Goal: Find specific page/section: Find specific page/section

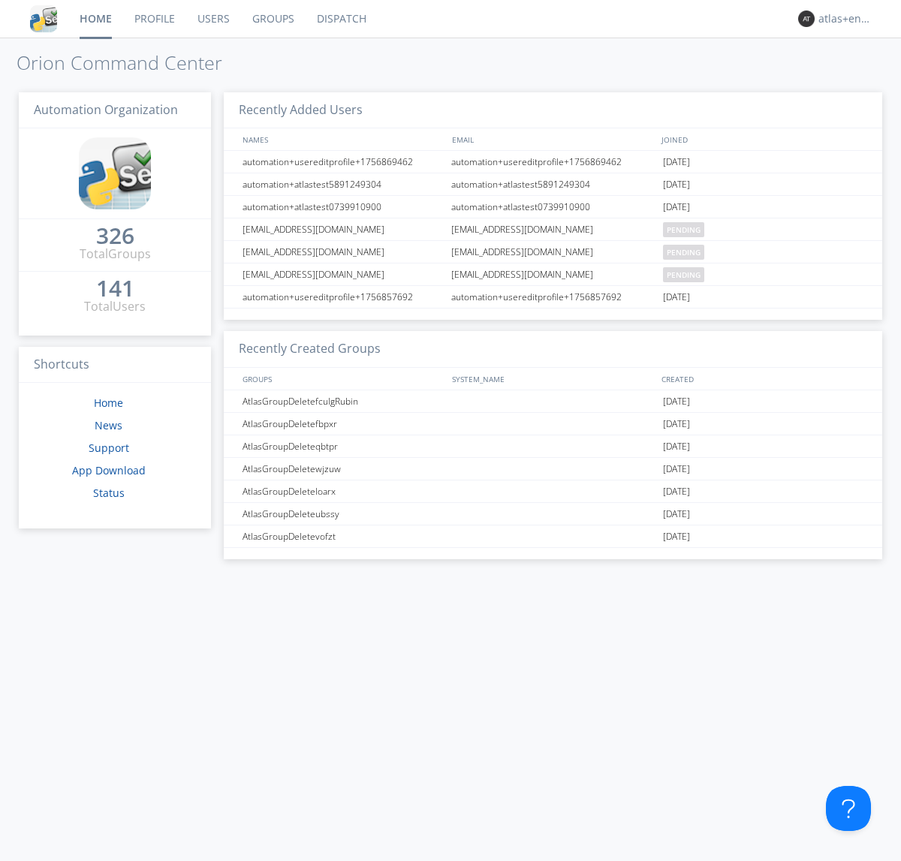
click at [340, 19] on link "Dispatch" at bounding box center [342, 19] width 72 height 38
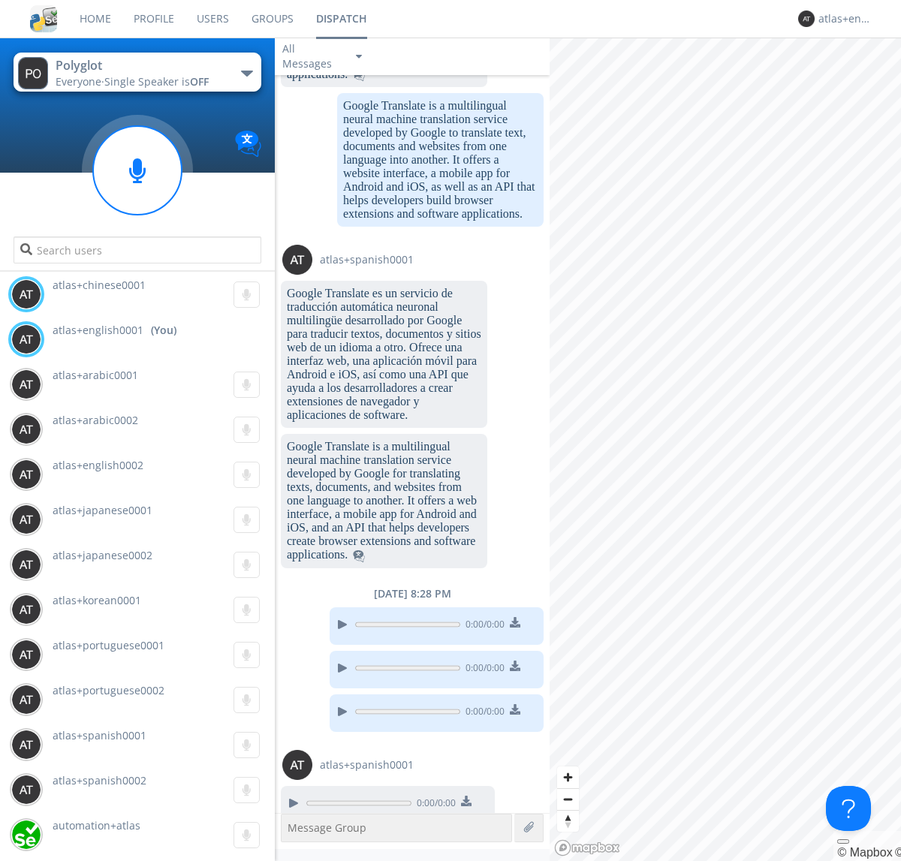
scroll to position [1395, 0]
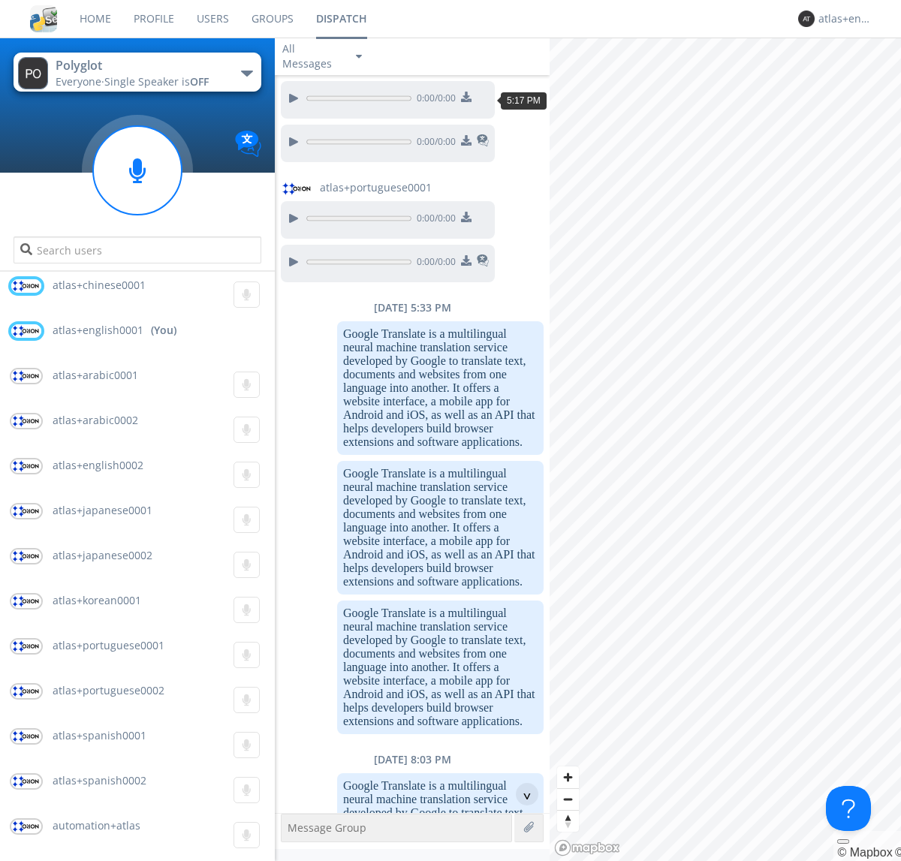
scroll to position [192, 0]
click at [521, 794] on div "^" at bounding box center [527, 794] width 23 height 23
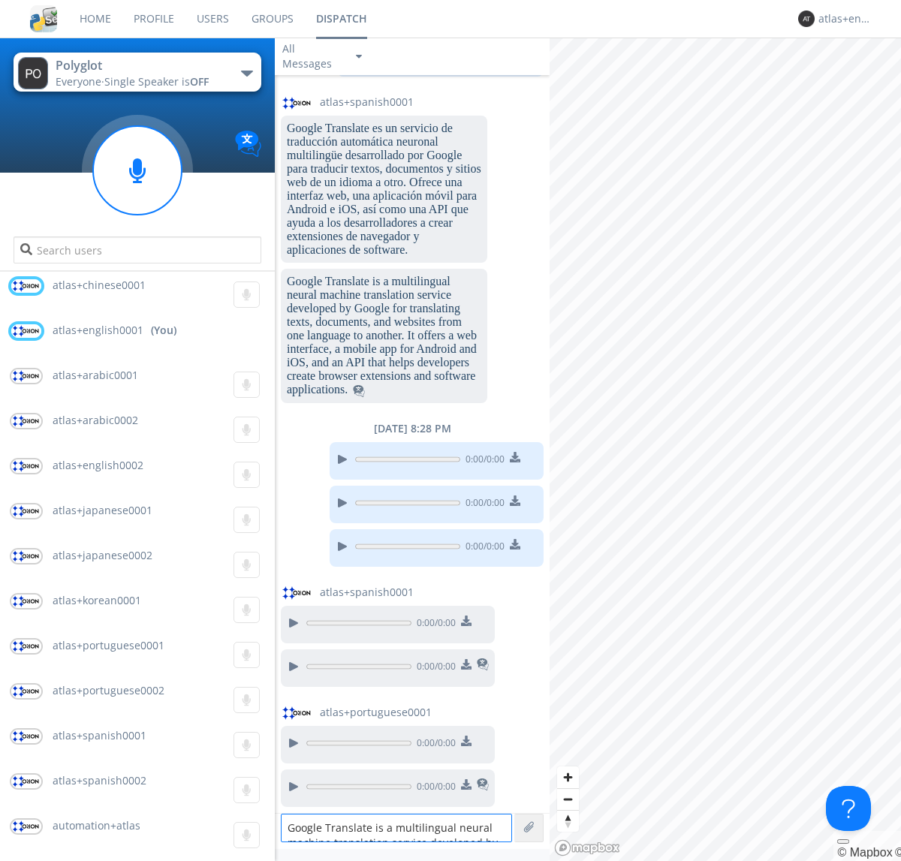
scroll to position [20, 0]
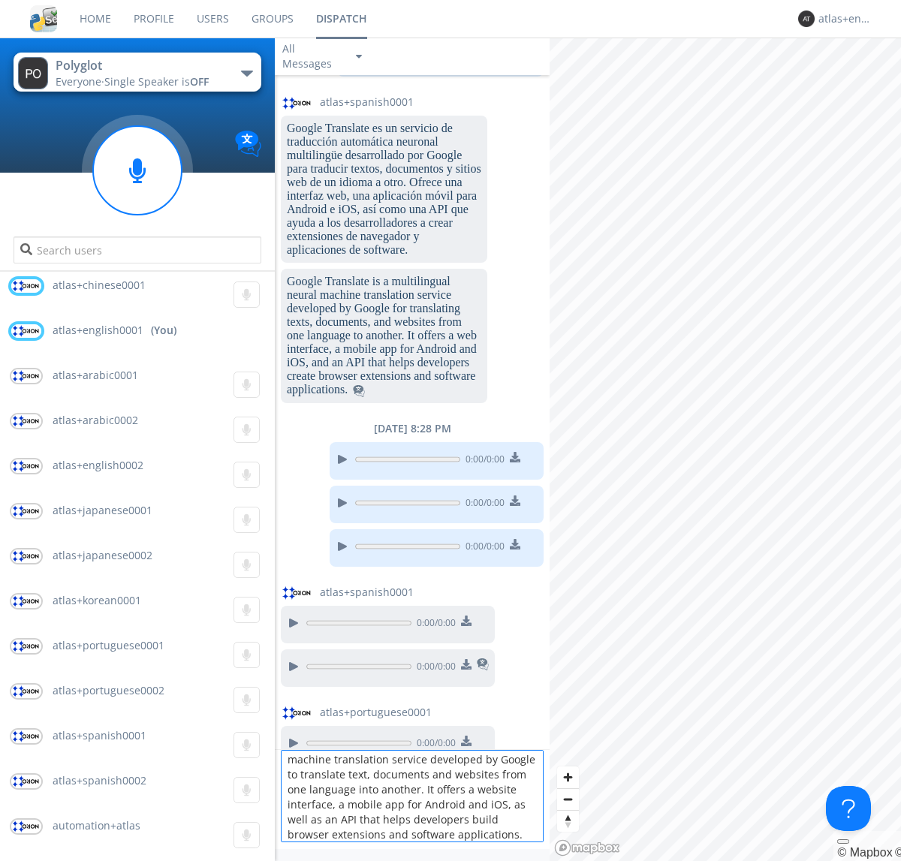
type textarea "Google Translate is a multilingual neural machine translation service developed…"
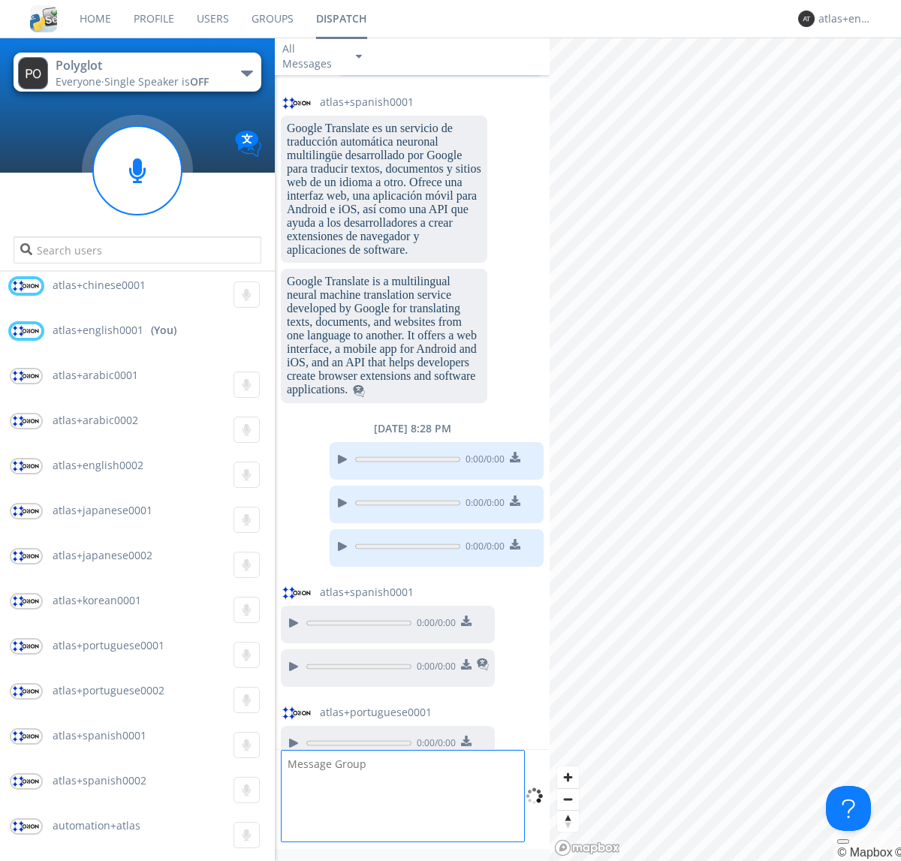
scroll to position [0, 0]
